Goal: Task Accomplishment & Management: Manage account settings

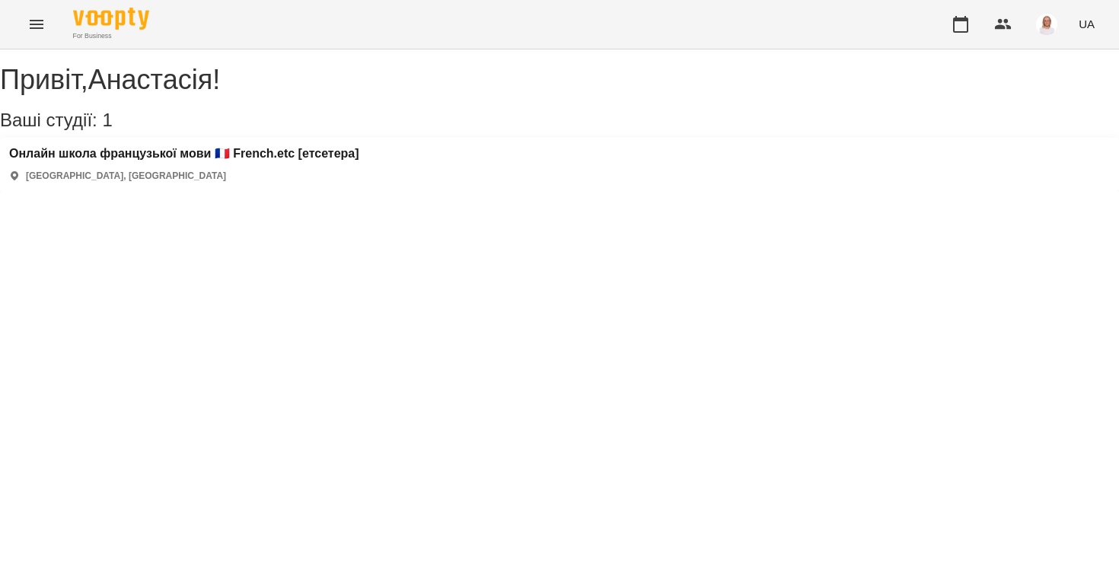
click at [113, 159] on div "Онлайн школа французької мови 🇫🇷 French.etc [етсетера] [GEOGRAPHIC_DATA], [GEOG…" at bounding box center [559, 165] width 1119 height 54
click at [119, 161] on h3 "Онлайн школа французької мови 🇫🇷 French.etc [етсетера]" at bounding box center [184, 154] width 350 height 14
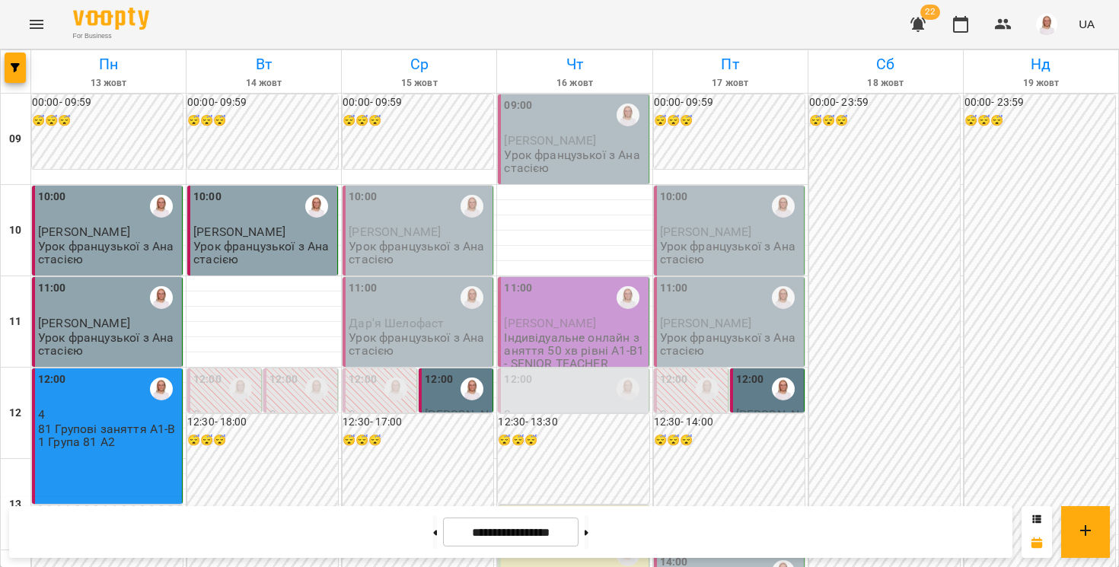
click at [450, 409] on span "[PERSON_NAME]" at bounding box center [456, 420] width 63 height 27
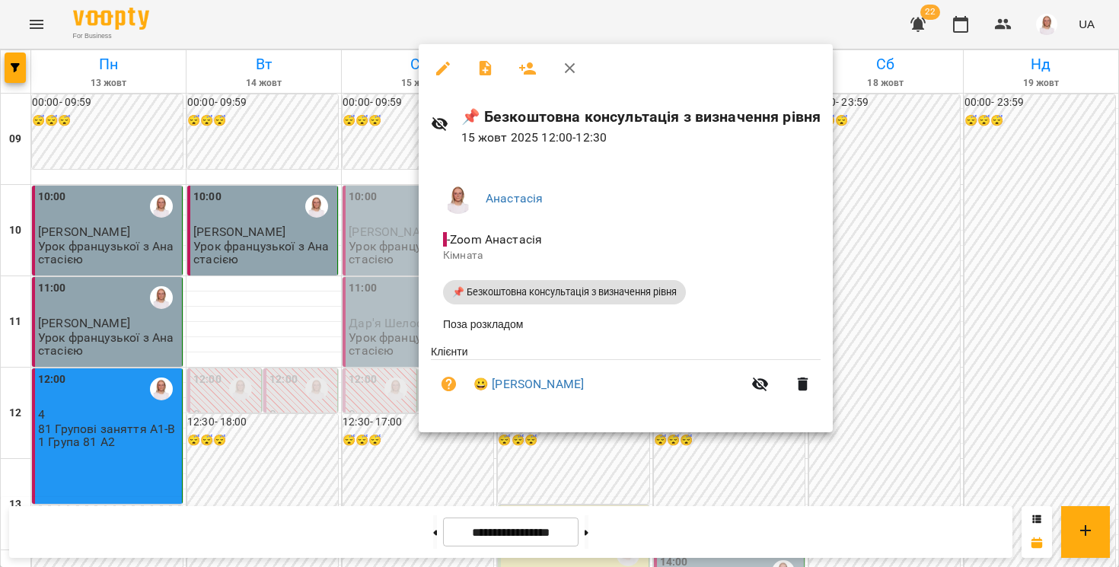
click at [375, 469] on div at bounding box center [559, 283] width 1119 height 567
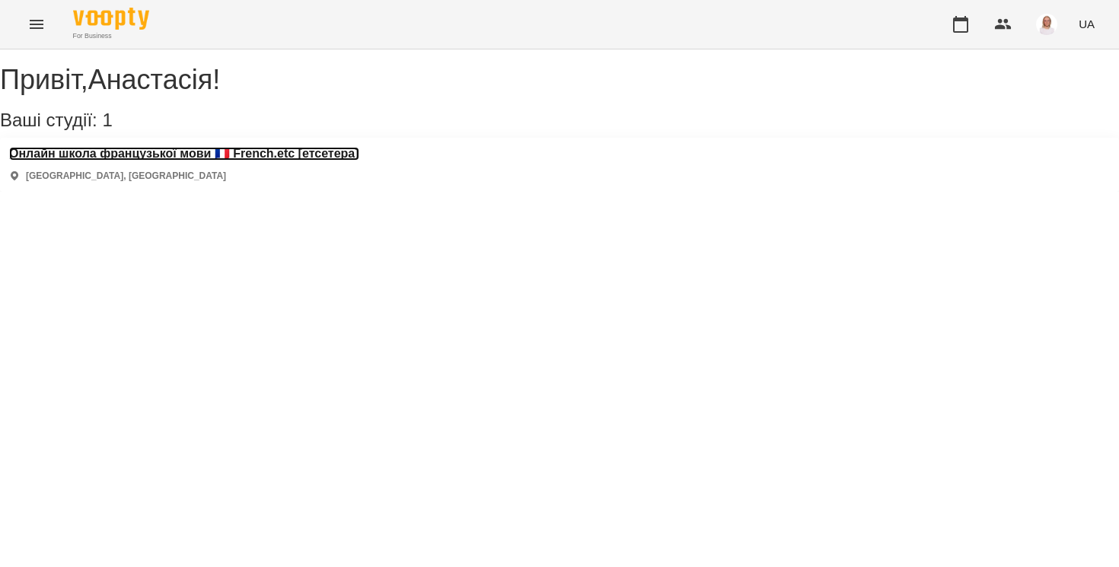
click at [147, 161] on h3 "Онлайн школа французької мови 🇫🇷 French.etc [етсетера]" at bounding box center [184, 154] width 350 height 14
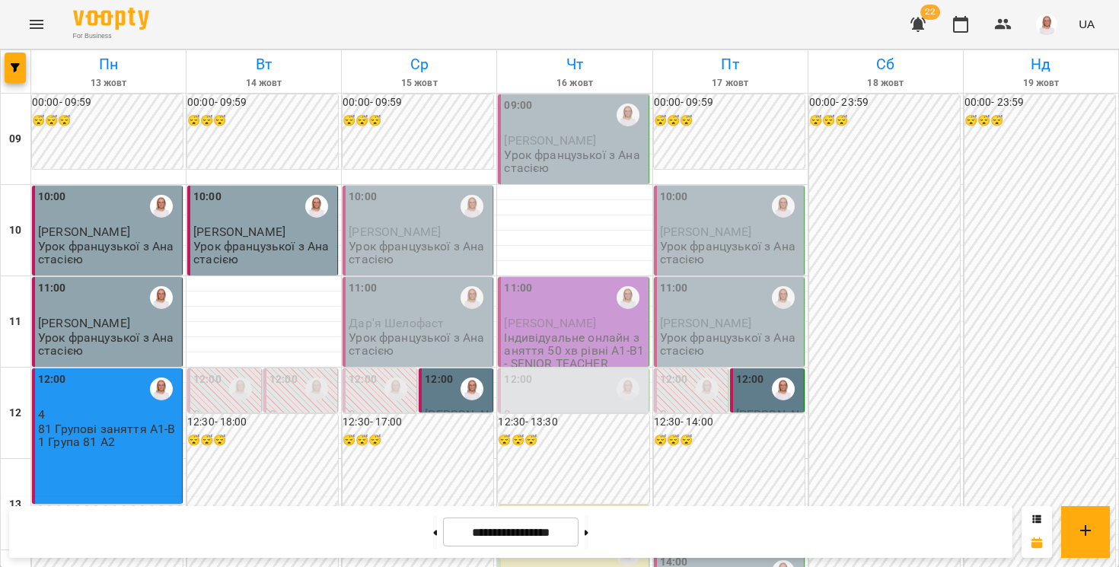
click at [385, 218] on div "10:00" at bounding box center [419, 206] width 141 height 35
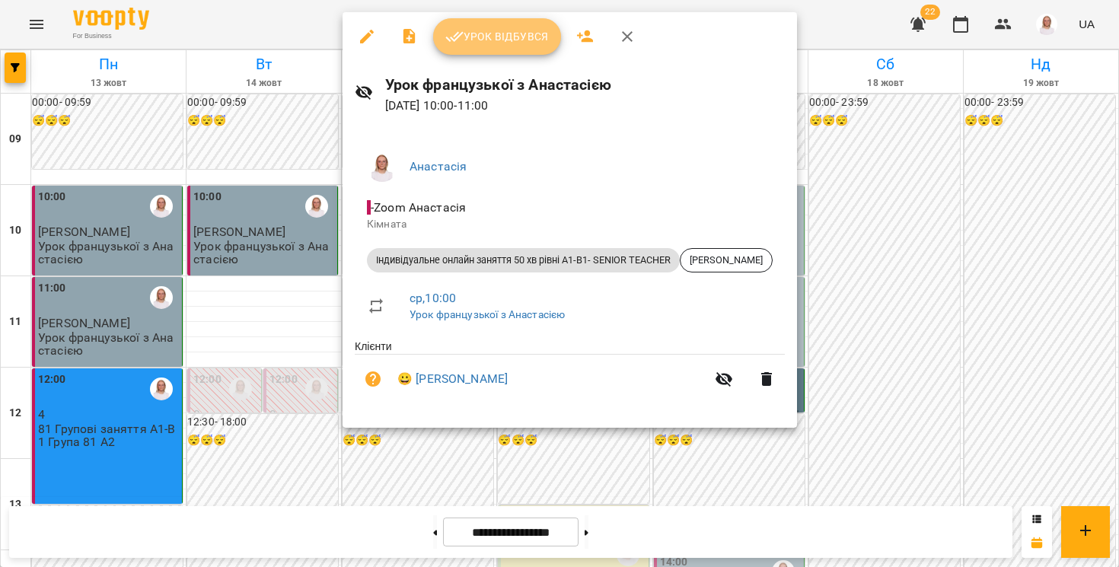
click at [459, 51] on button "Урок відбувся" at bounding box center [497, 36] width 128 height 37
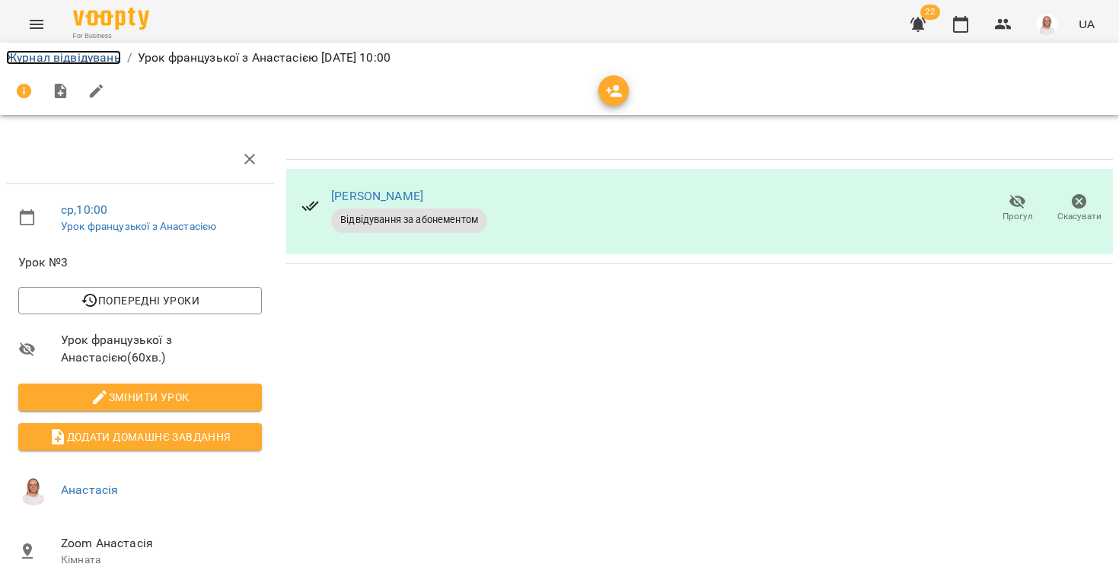
click at [85, 60] on link "Журнал відвідувань" at bounding box center [63, 57] width 115 height 14
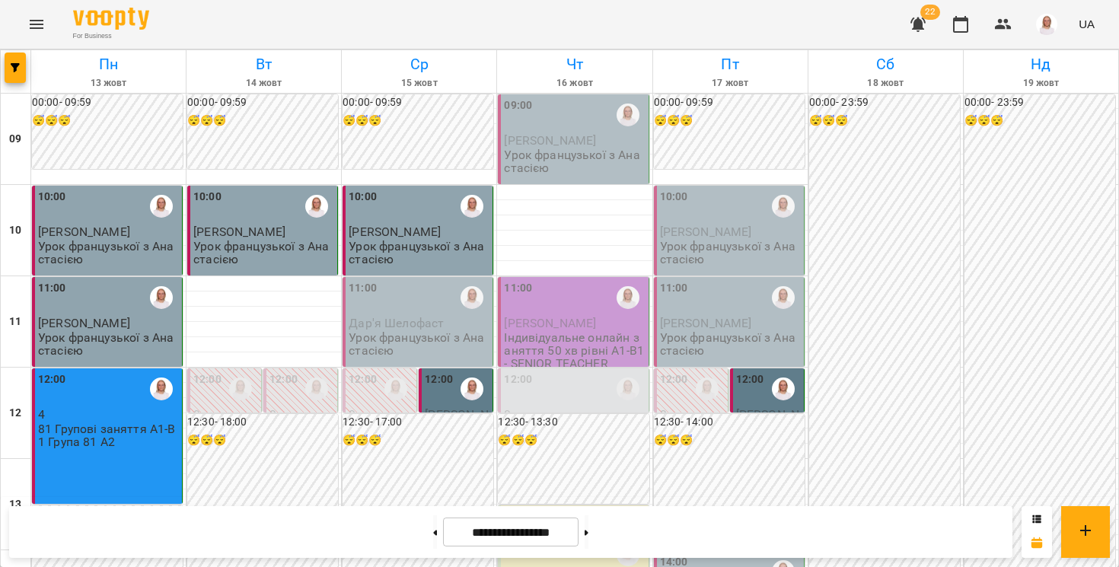
click at [419, 314] on div "11:00" at bounding box center [419, 297] width 141 height 35
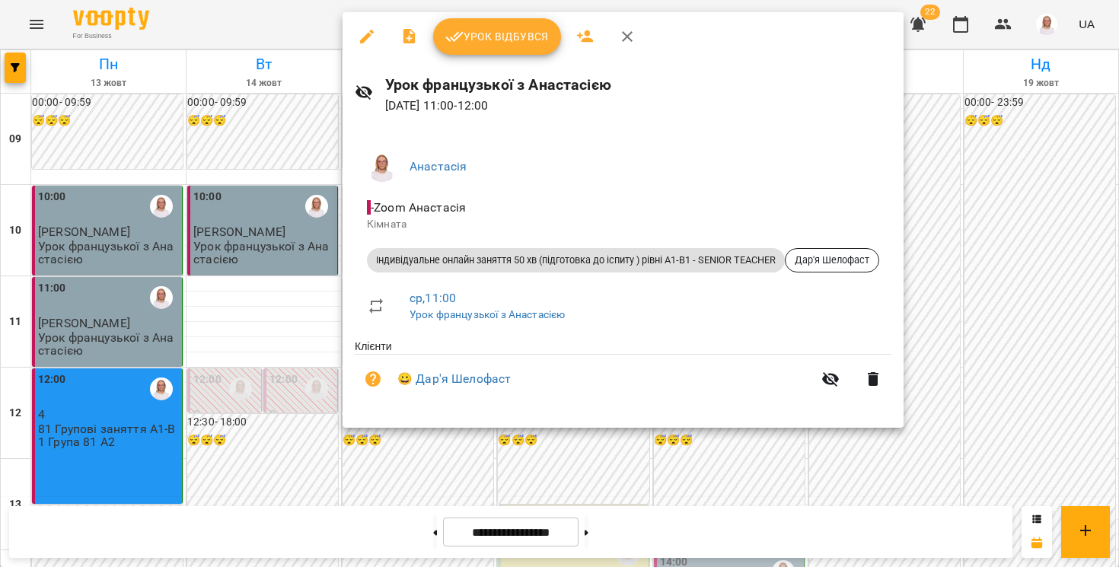
click at [445, 46] on button "Урок відбувся" at bounding box center [497, 36] width 128 height 37
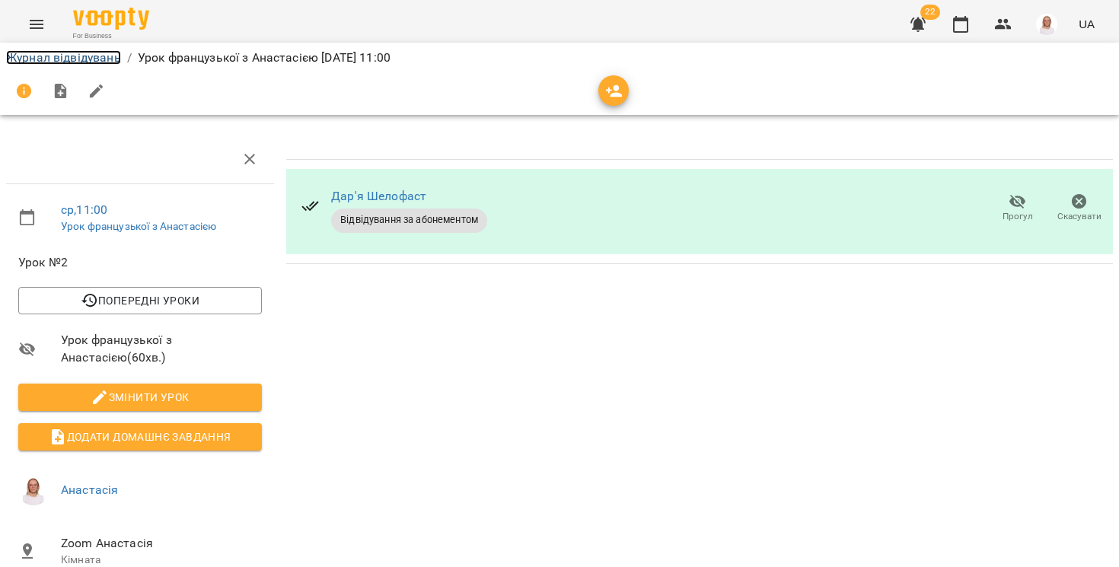
click at [104, 59] on link "Журнал відвідувань" at bounding box center [63, 57] width 115 height 14
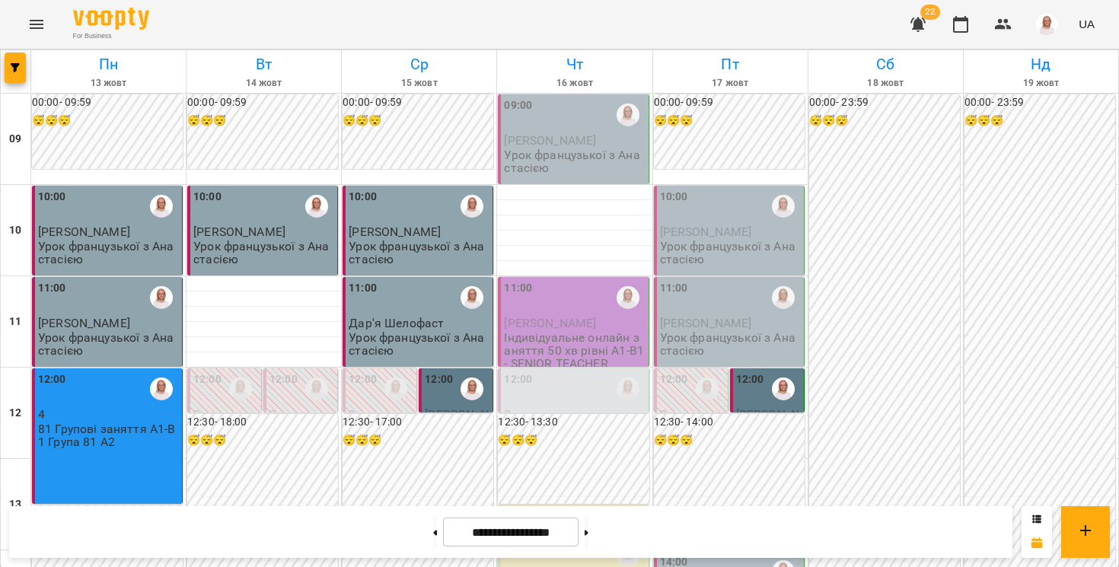
click at [445, 388] on div "12:00" at bounding box center [439, 388] width 28 height 35
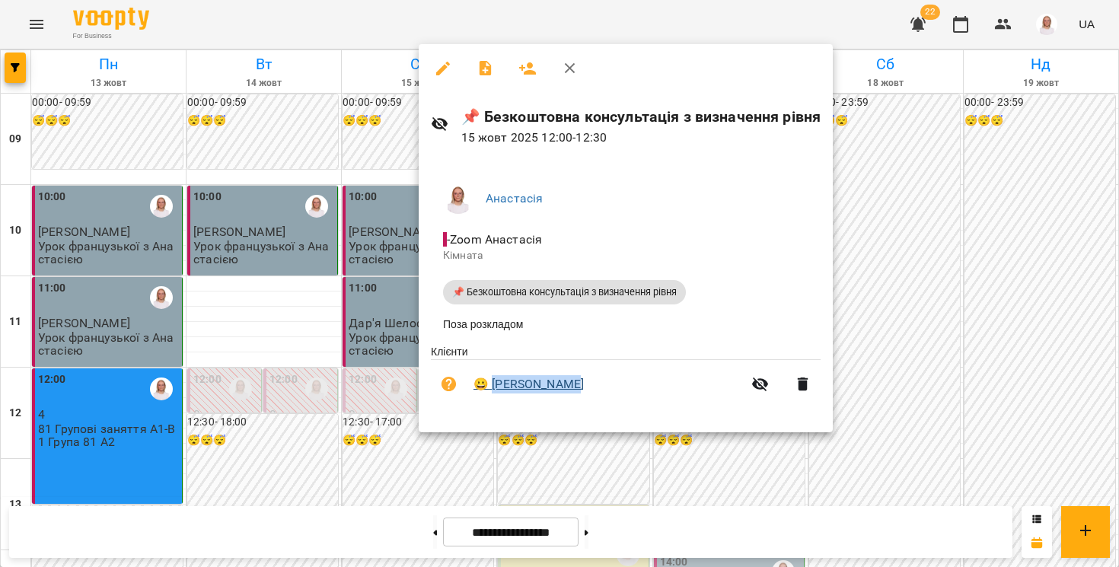
drag, startPoint x: 593, startPoint y: 388, endPoint x: 490, endPoint y: 381, distance: 103.1
click at [490, 381] on span "😀 Ярослава Рой" at bounding box center [608, 384] width 269 height 18
copy link "[PERSON_NAME]"
click at [330, 560] on div at bounding box center [559, 283] width 1119 height 567
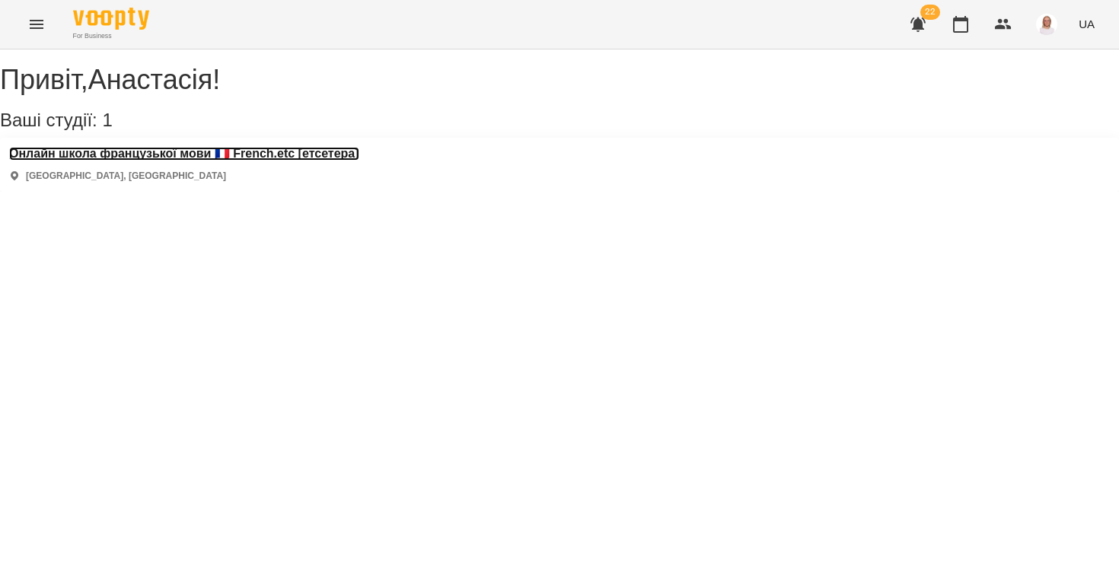
click at [144, 161] on h3 "Онлайн школа французької мови 🇫🇷 French.etc [етсетера]" at bounding box center [184, 154] width 350 height 14
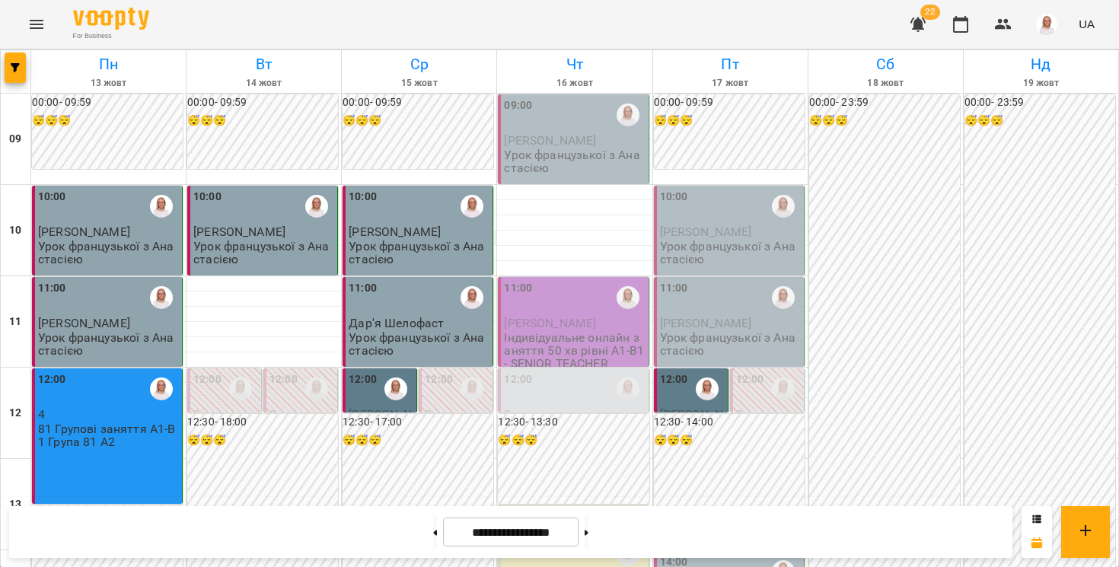
click at [365, 234] on span "[PERSON_NAME]" at bounding box center [395, 232] width 92 height 14
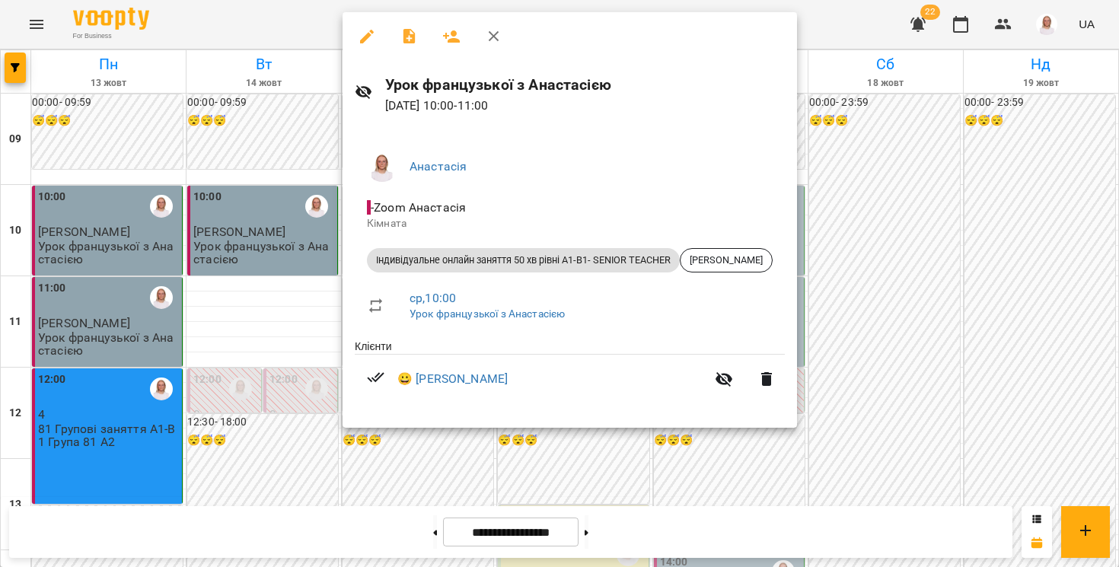
click at [327, 525] on div at bounding box center [559, 283] width 1119 height 567
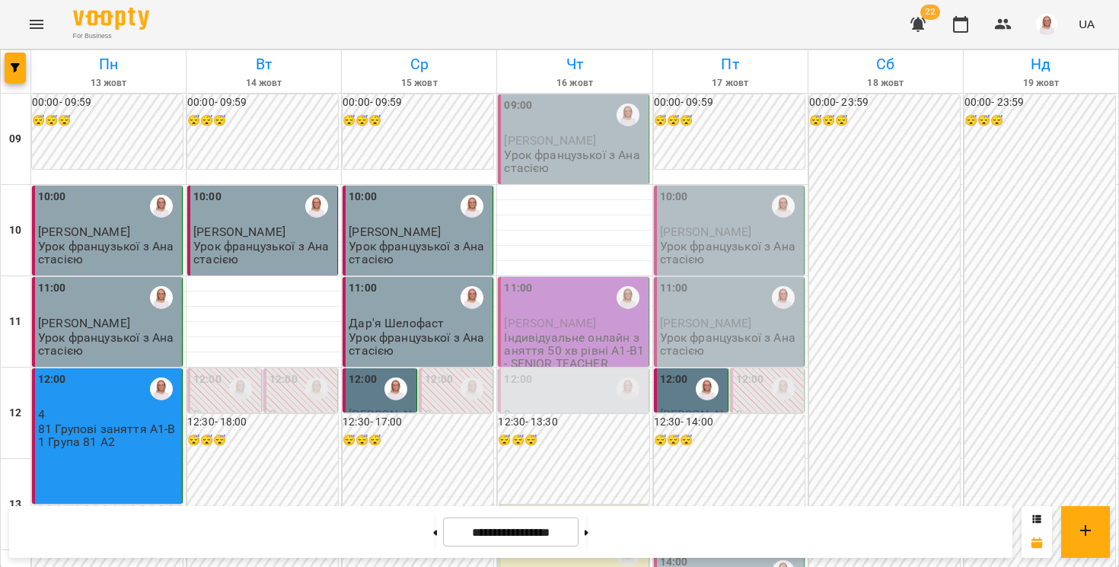
click at [381, 311] on div "11:00" at bounding box center [419, 297] width 141 height 35
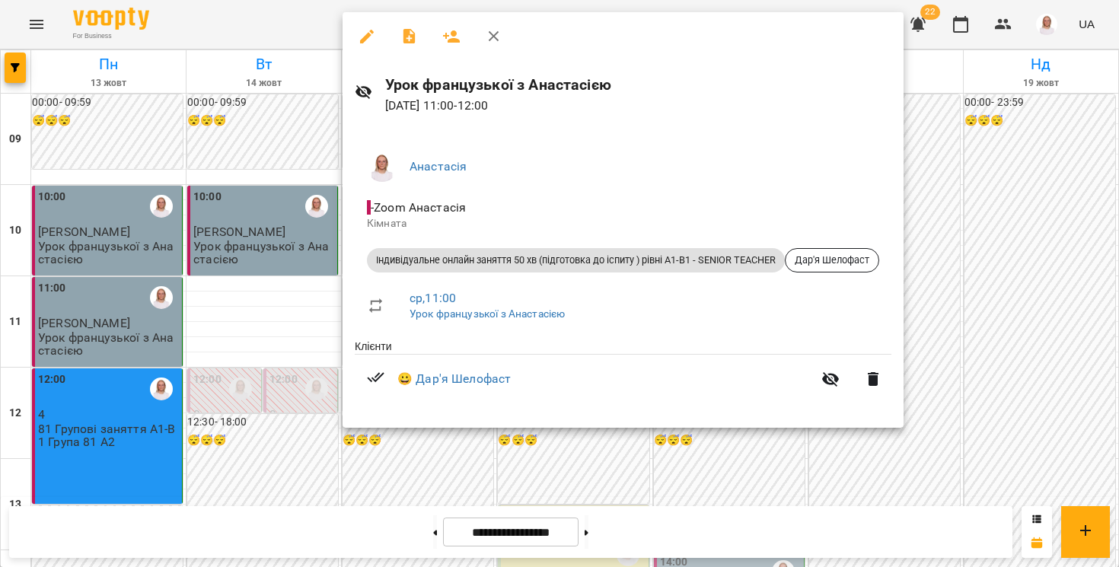
click at [302, 540] on div at bounding box center [559, 283] width 1119 height 567
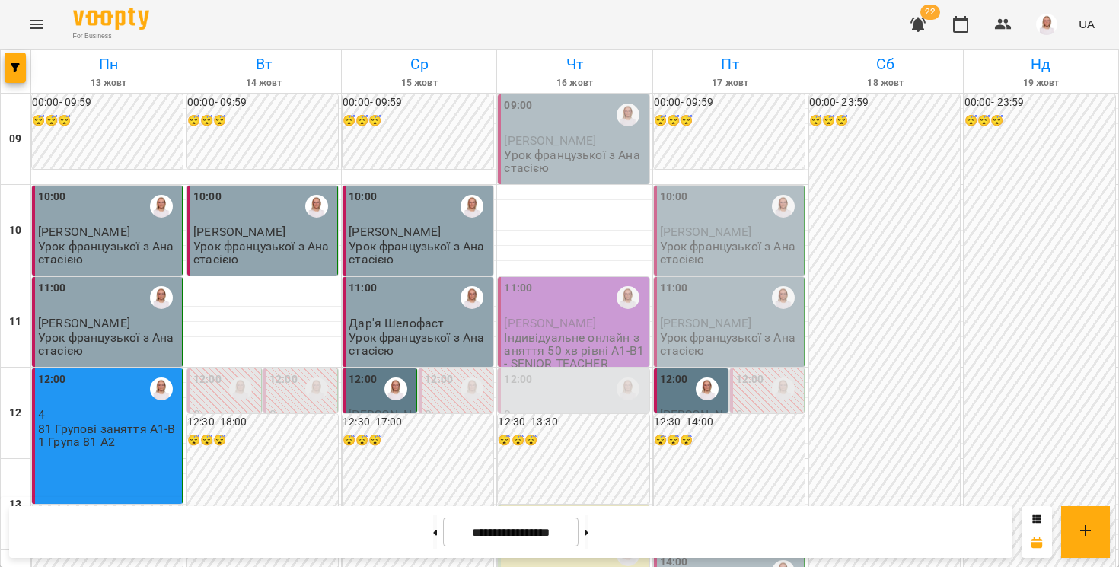
click at [367, 393] on div "12:00" at bounding box center [363, 388] width 28 height 35
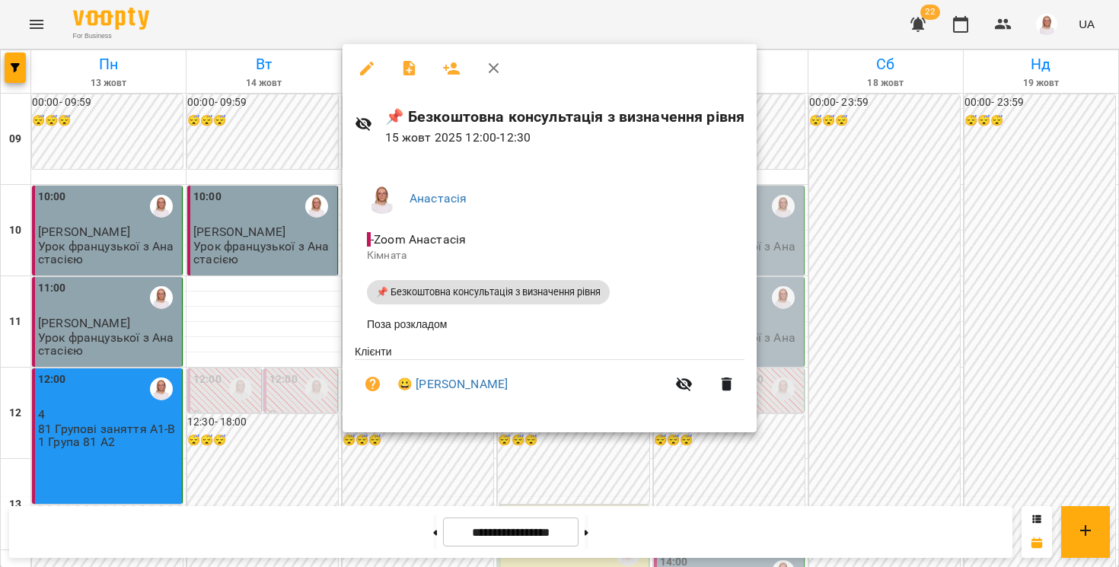
drag, startPoint x: 340, startPoint y: 528, endPoint x: 346, endPoint y: 467, distance: 62.0
click at [340, 528] on div at bounding box center [559, 283] width 1119 height 567
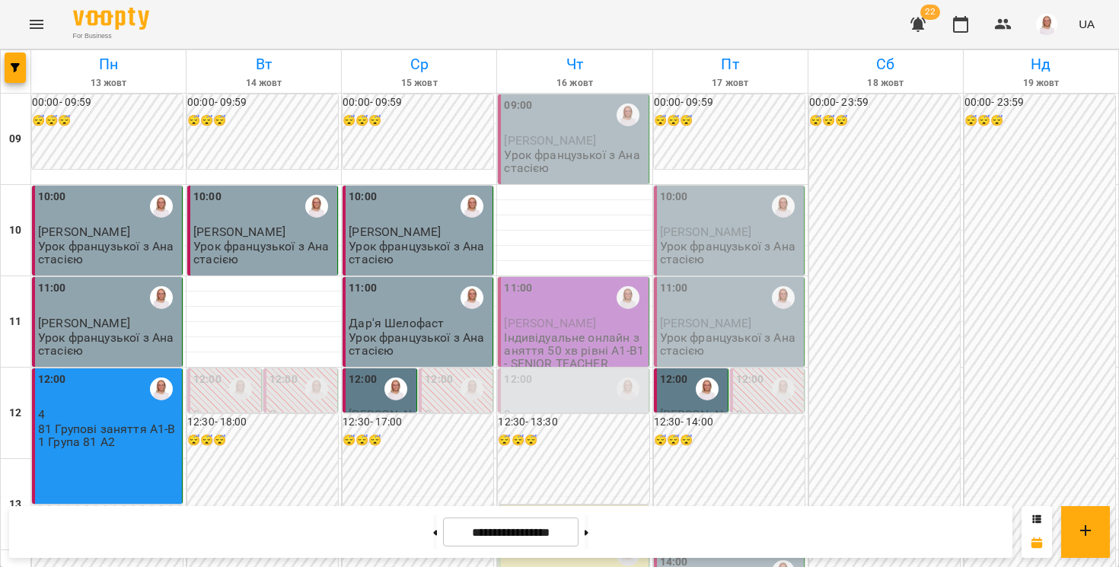
scroll to position [678, 0]
